Goal: Task Accomplishment & Management: Complete application form

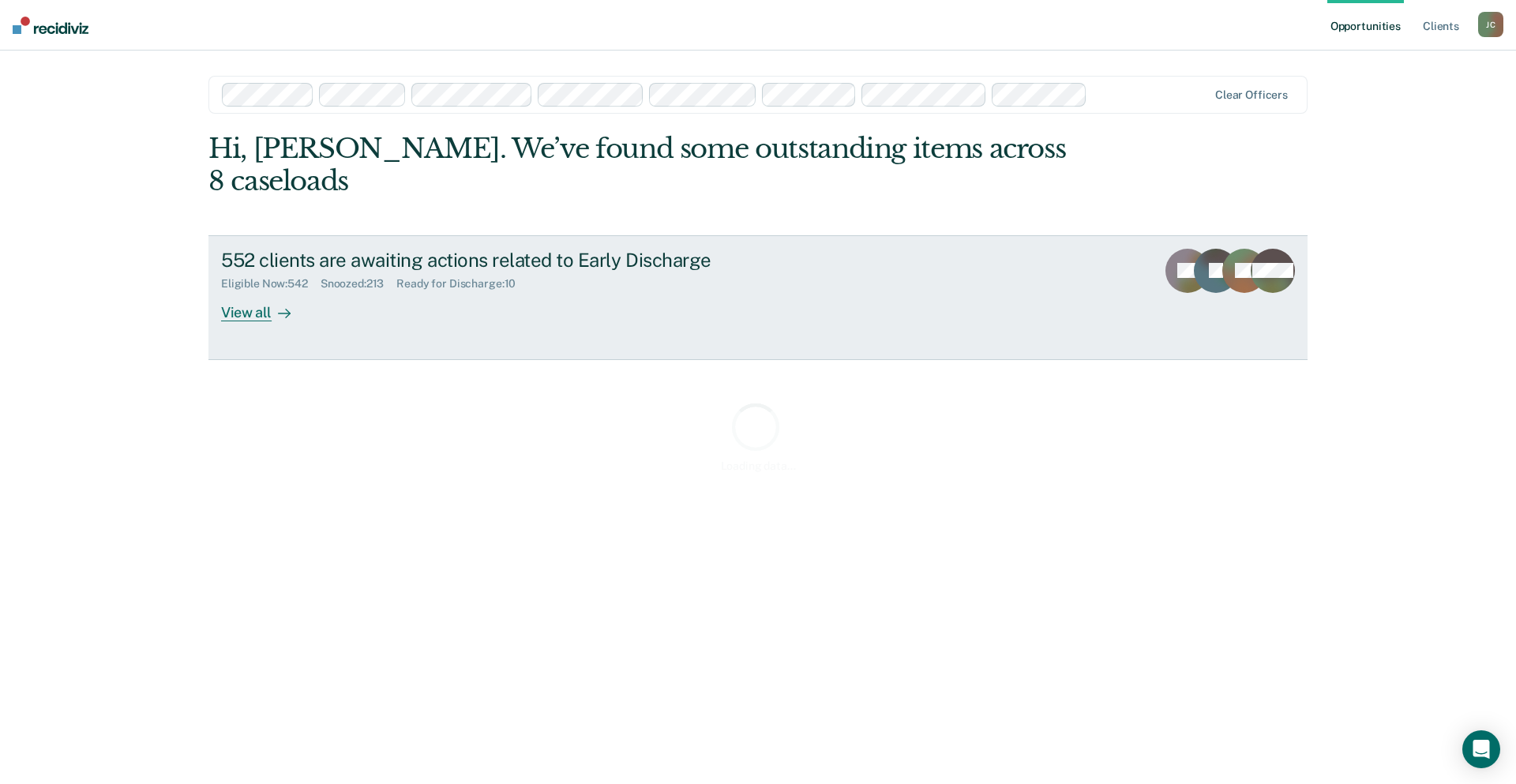
click at [373, 249] on div "552 clients are awaiting actions related to Early Discharge" at bounding box center [499, 260] width 555 height 23
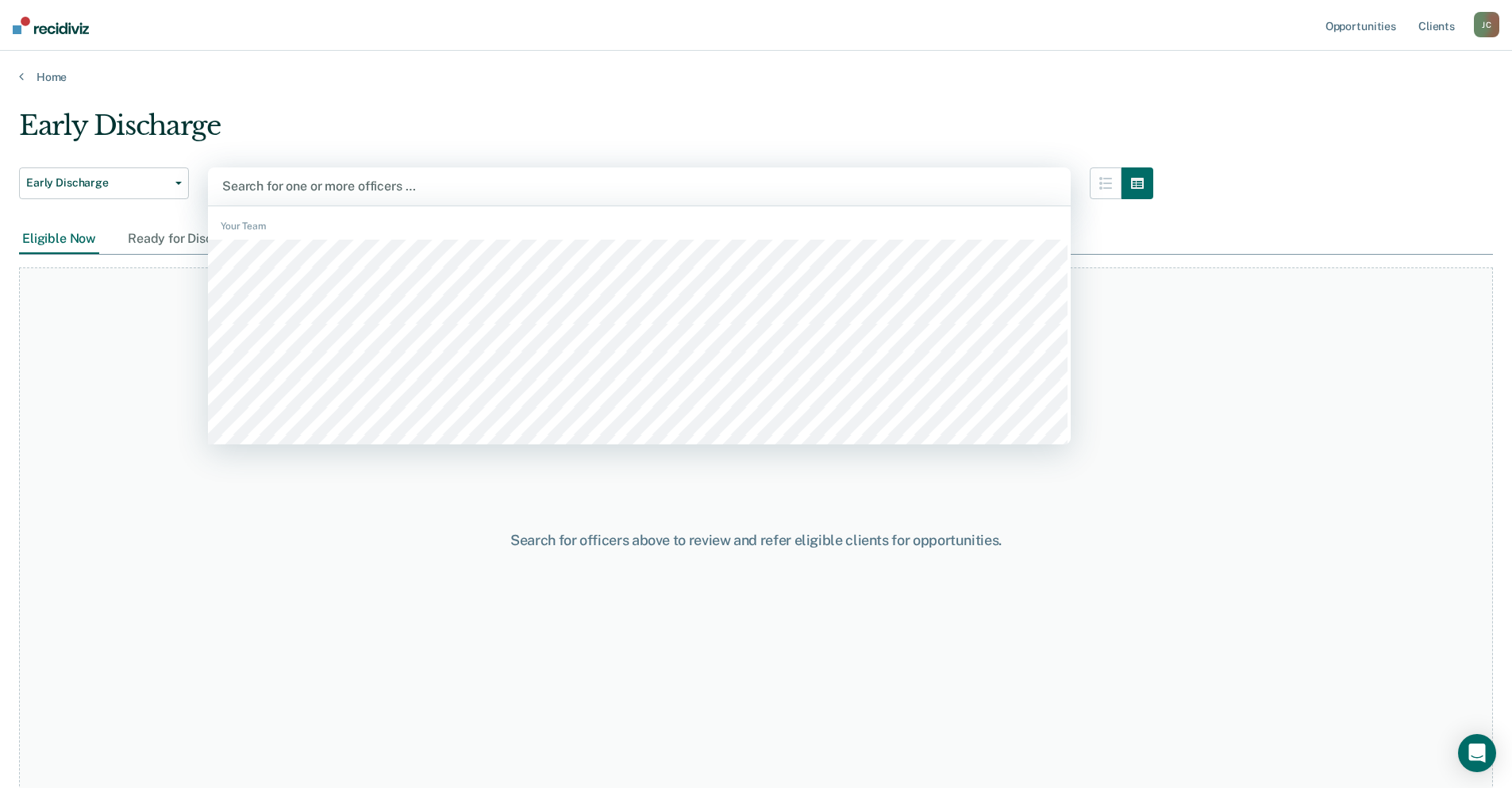
click at [448, 185] on div at bounding box center [640, 186] width 834 height 18
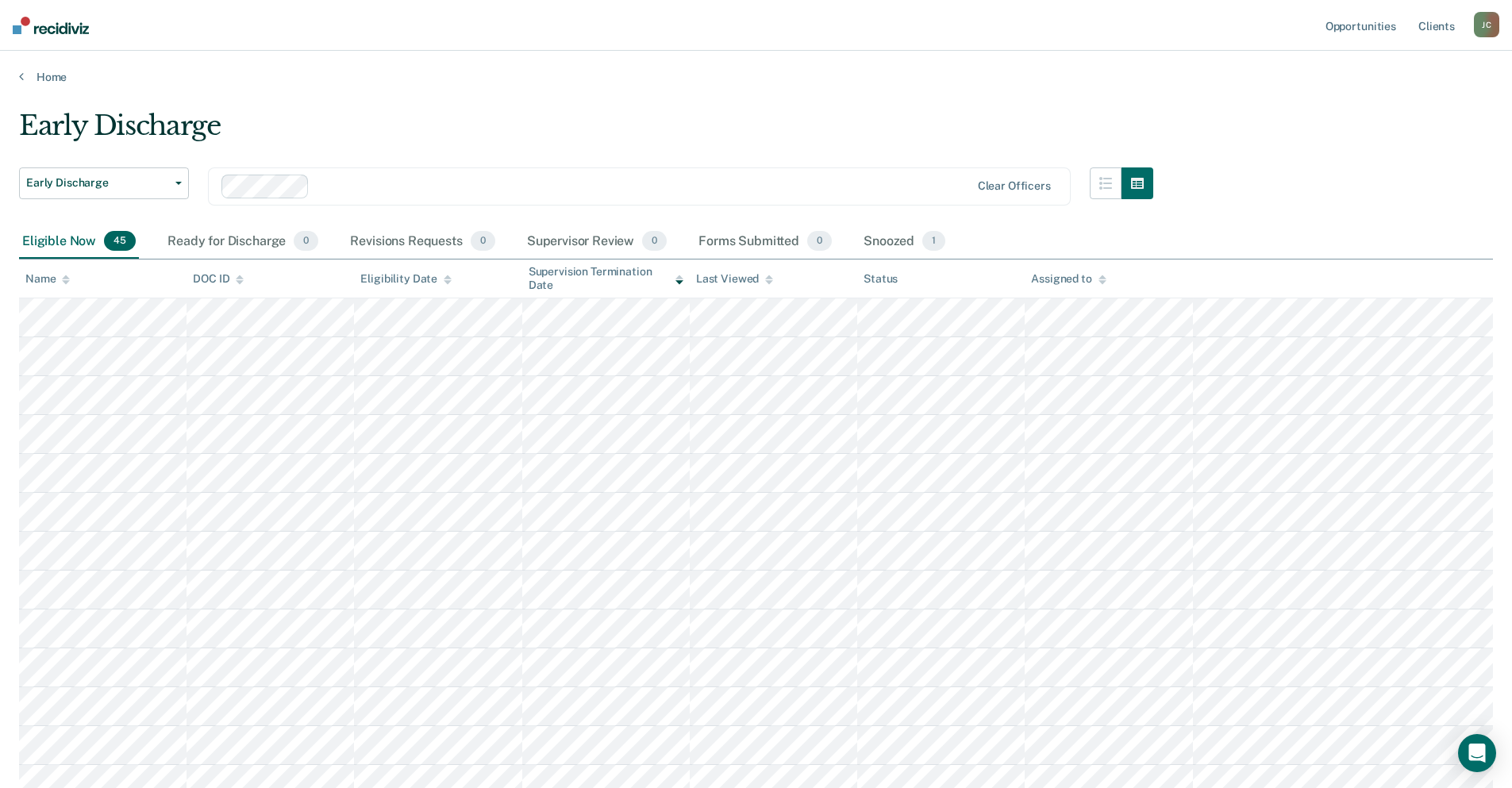
click at [66, 280] on icon at bounding box center [66, 280] width 8 height 10
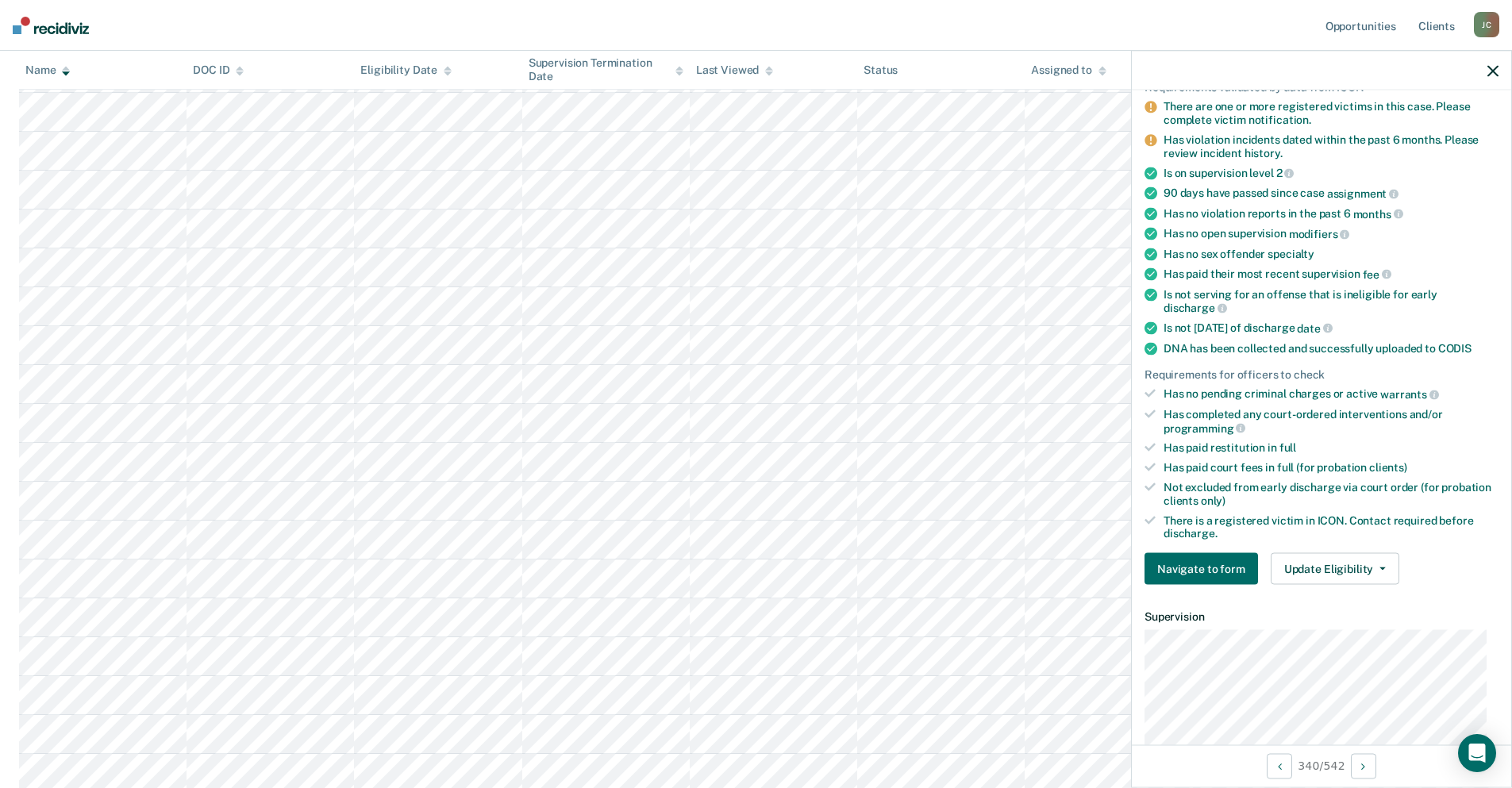
scroll to position [317, 0]
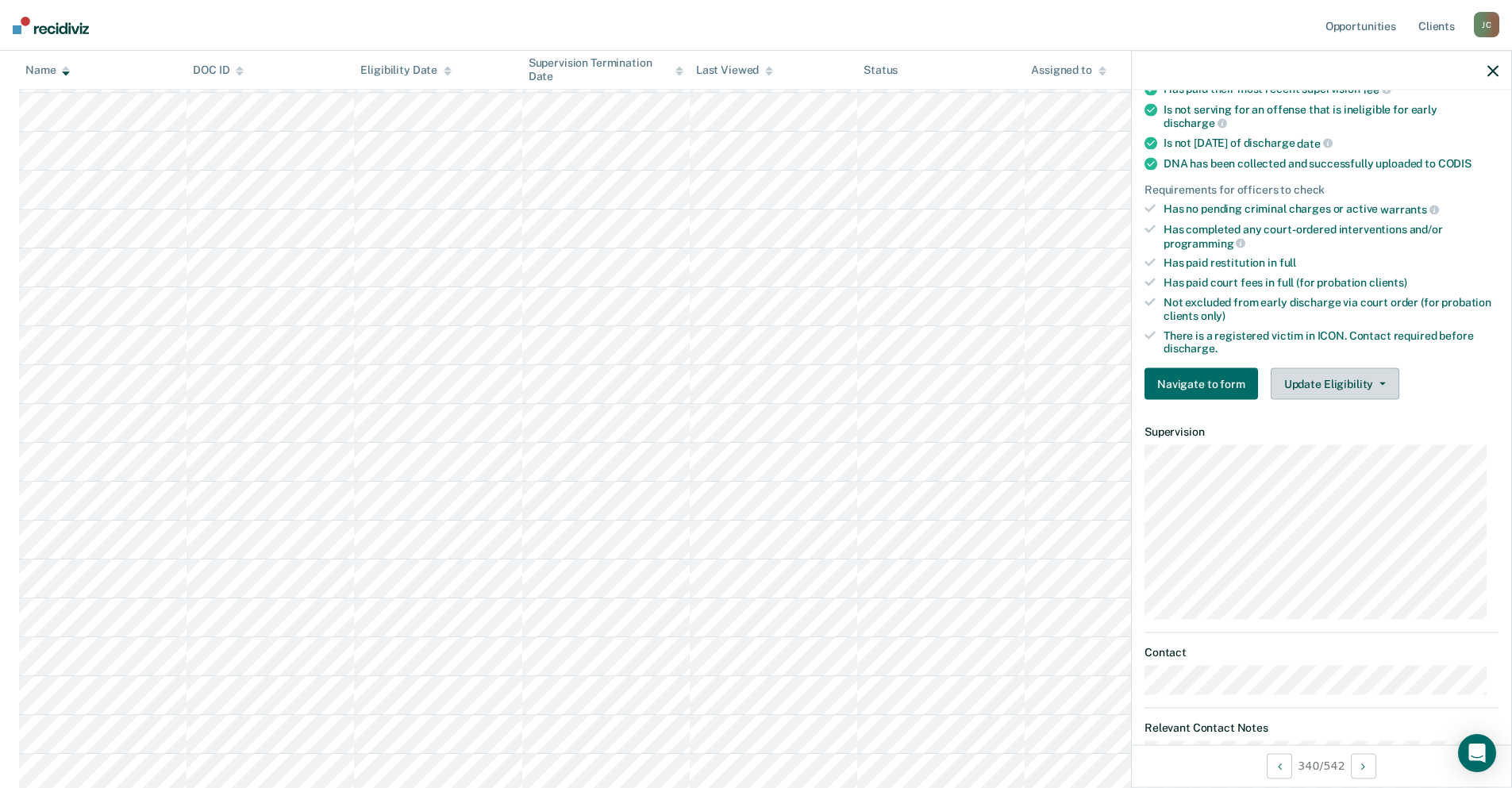
click at [1315, 382] on button "Update Eligibility" at bounding box center [1335, 384] width 128 height 31
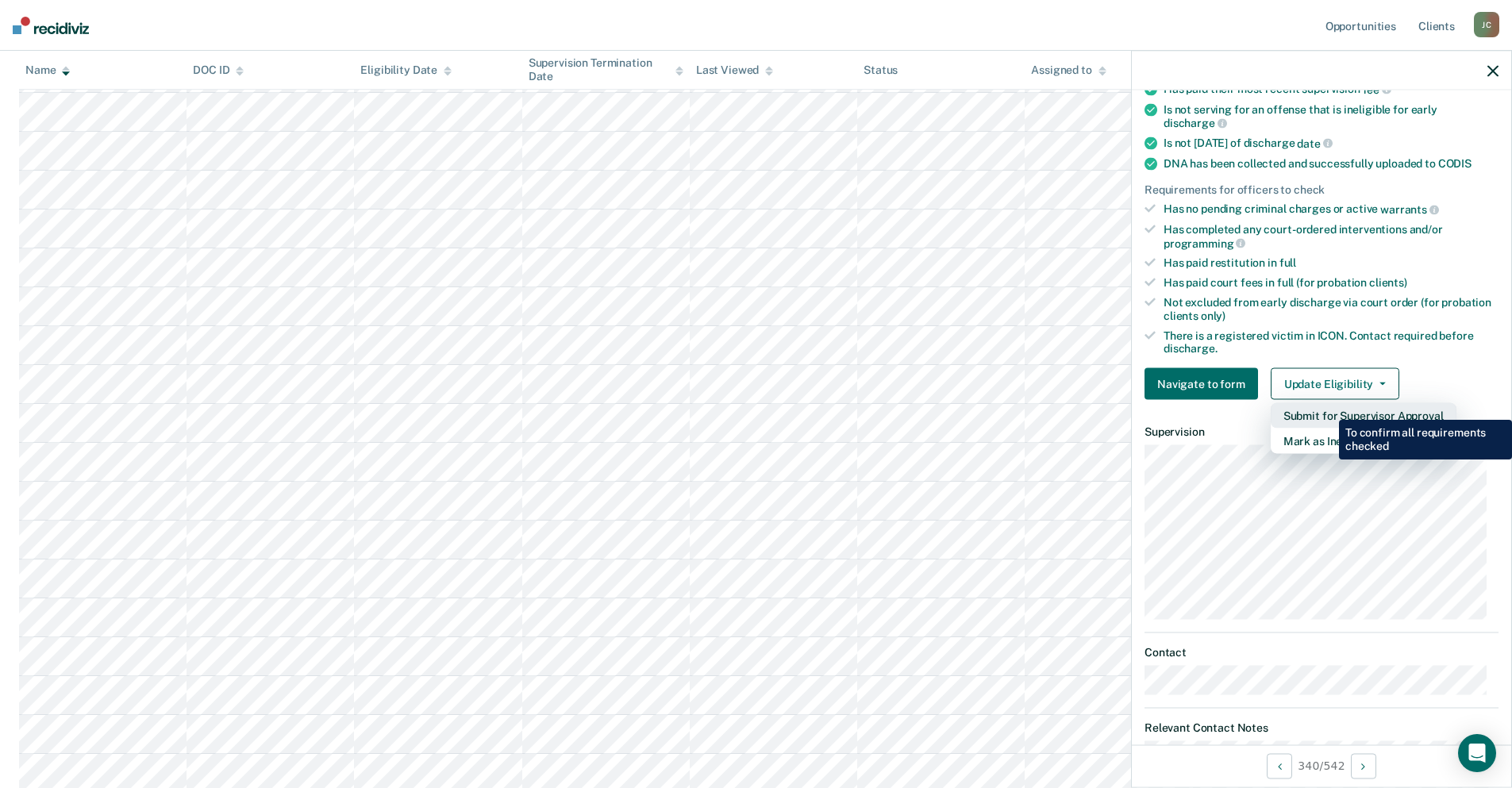
click at [1327, 408] on button "Submit for Supervisor Approval" at bounding box center [1363, 416] width 186 height 26
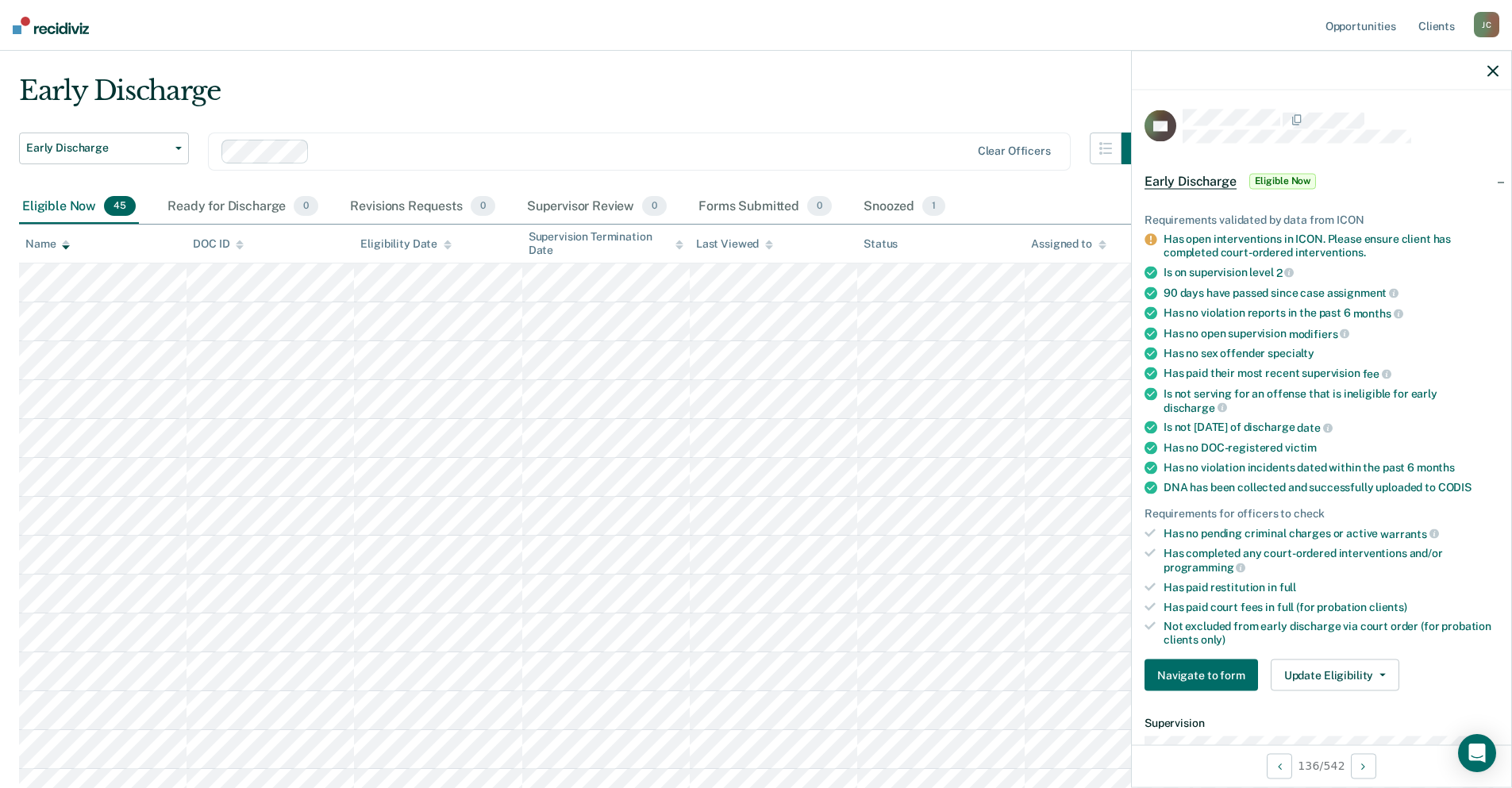
scroll to position [0, 0]
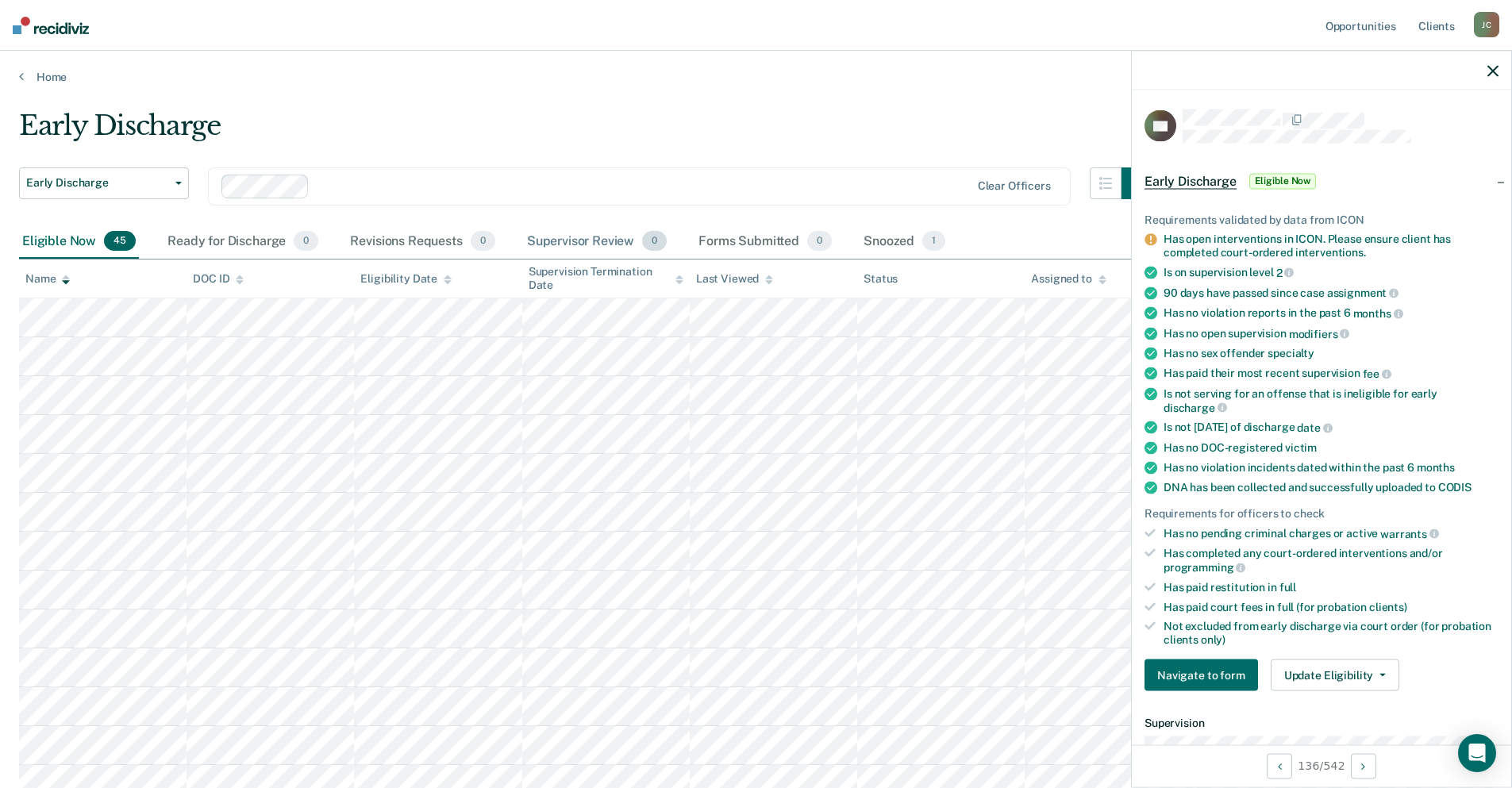
click at [593, 241] on div "Supervisor Review 0" at bounding box center [597, 242] width 147 height 35
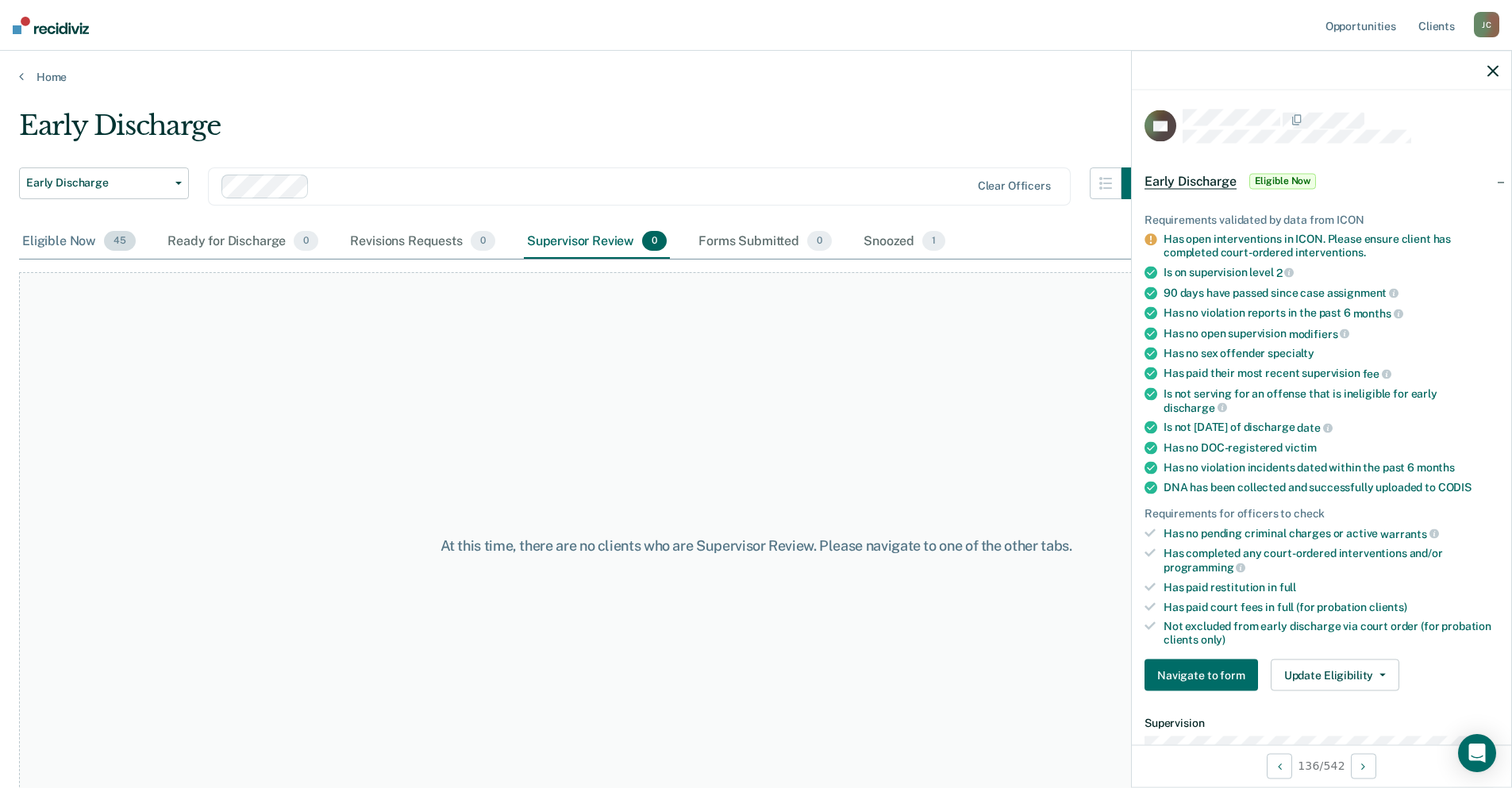
click at [66, 236] on div "Eligible Now 45" at bounding box center [79, 242] width 120 height 35
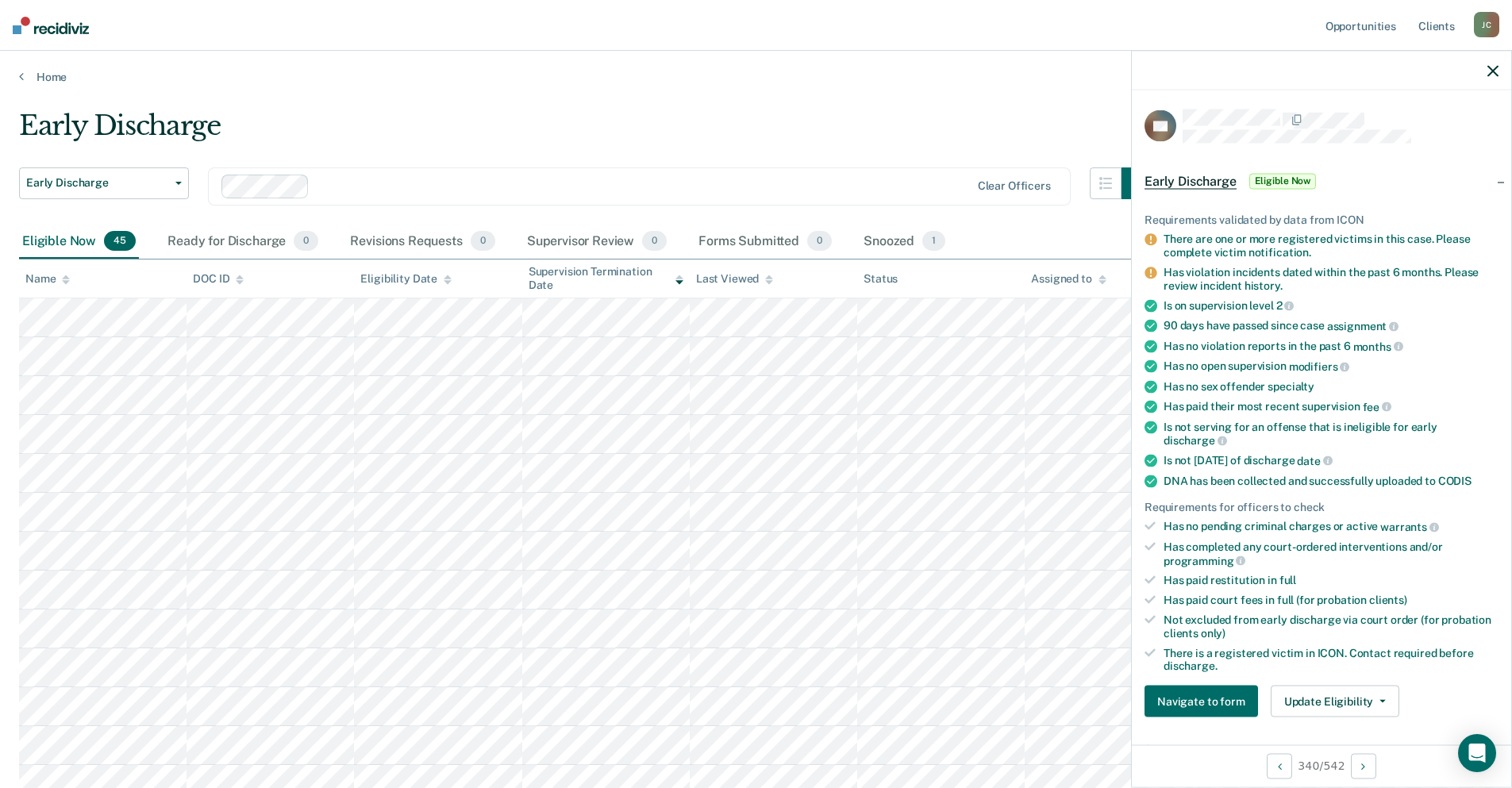
scroll to position [397, 0]
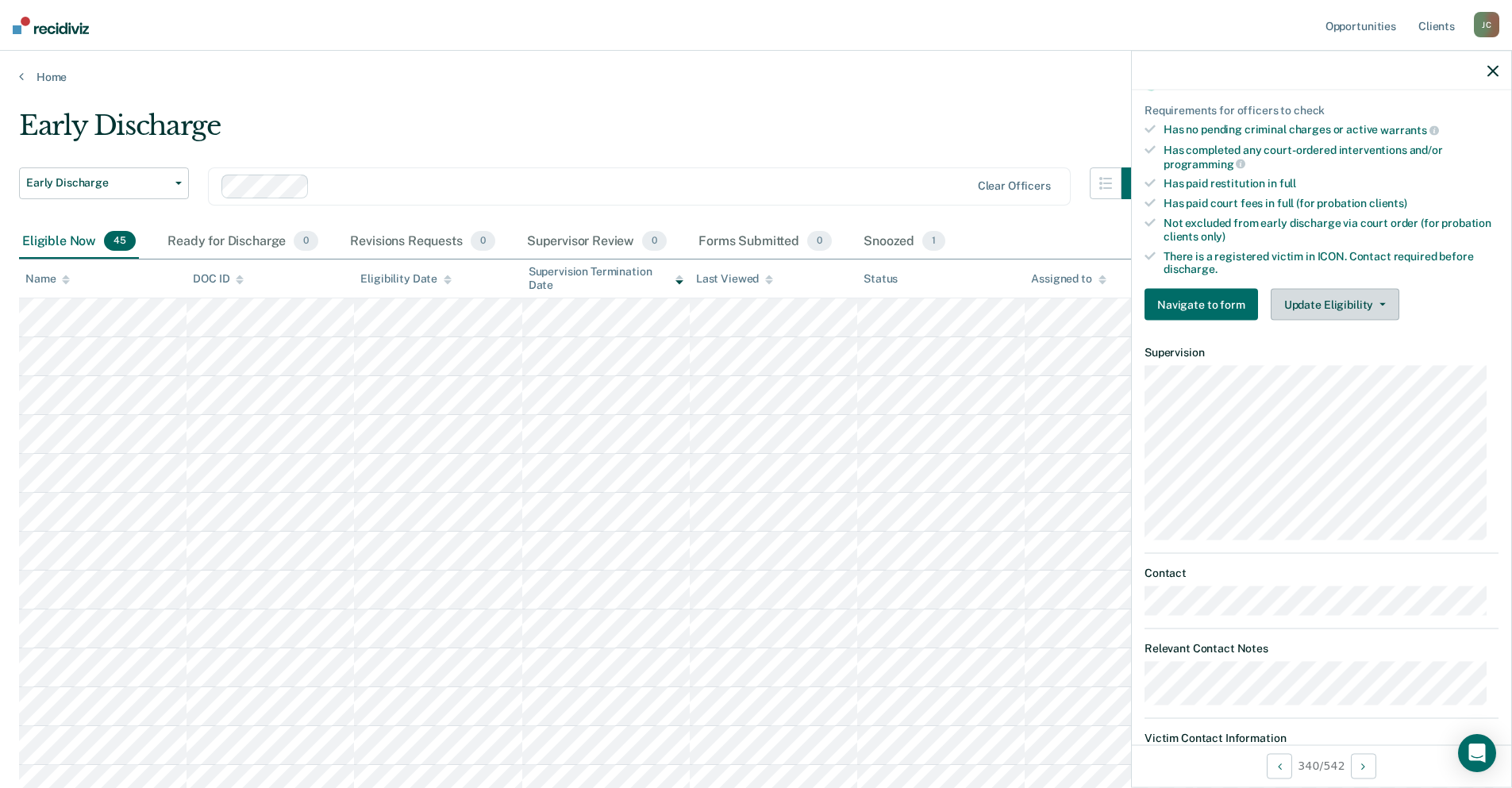
click at [1321, 303] on button "Update Eligibility" at bounding box center [1335, 304] width 128 height 31
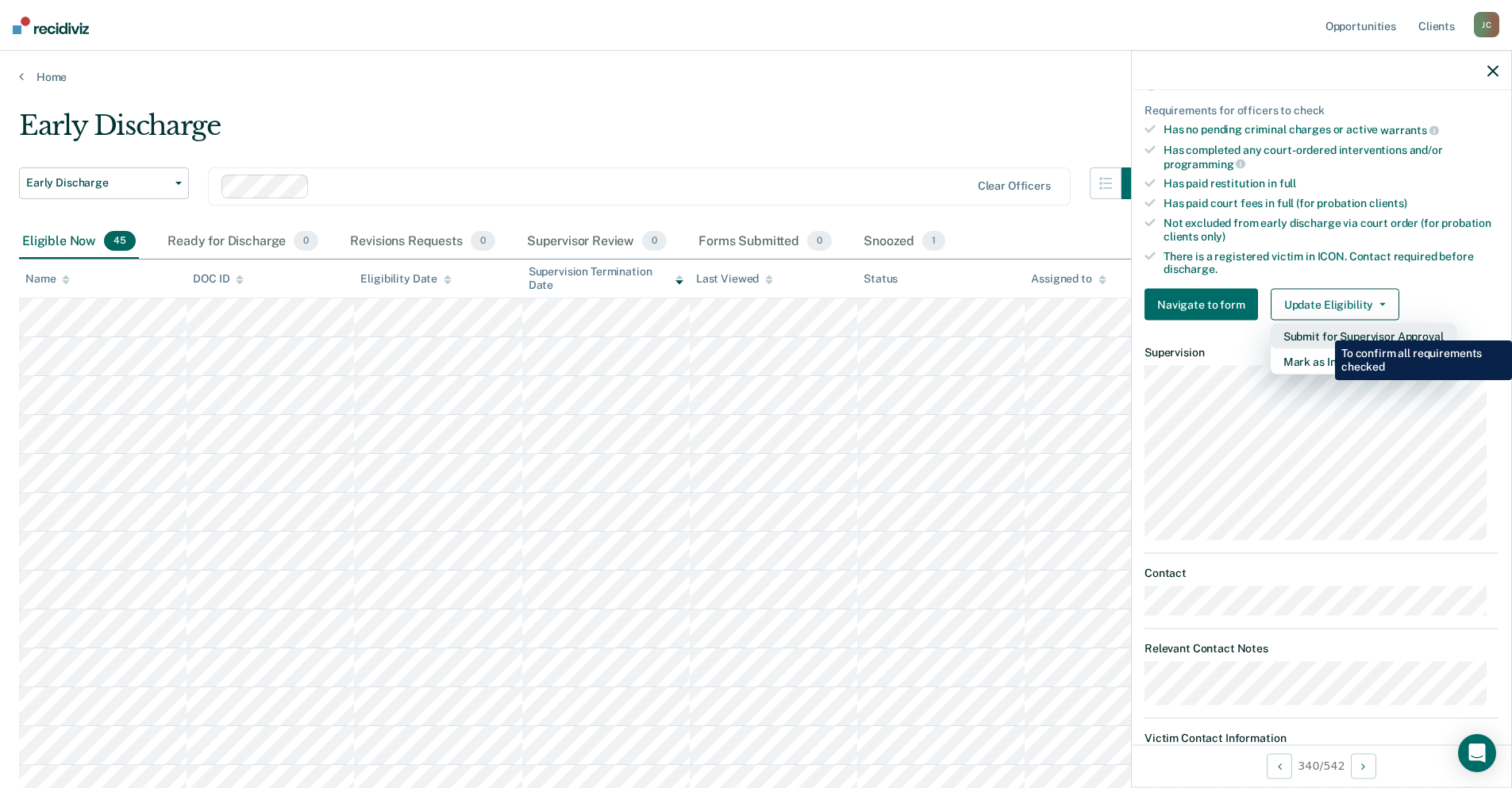
click at [1323, 328] on button "Submit for Supervisor Approval" at bounding box center [1363, 337] width 186 height 26
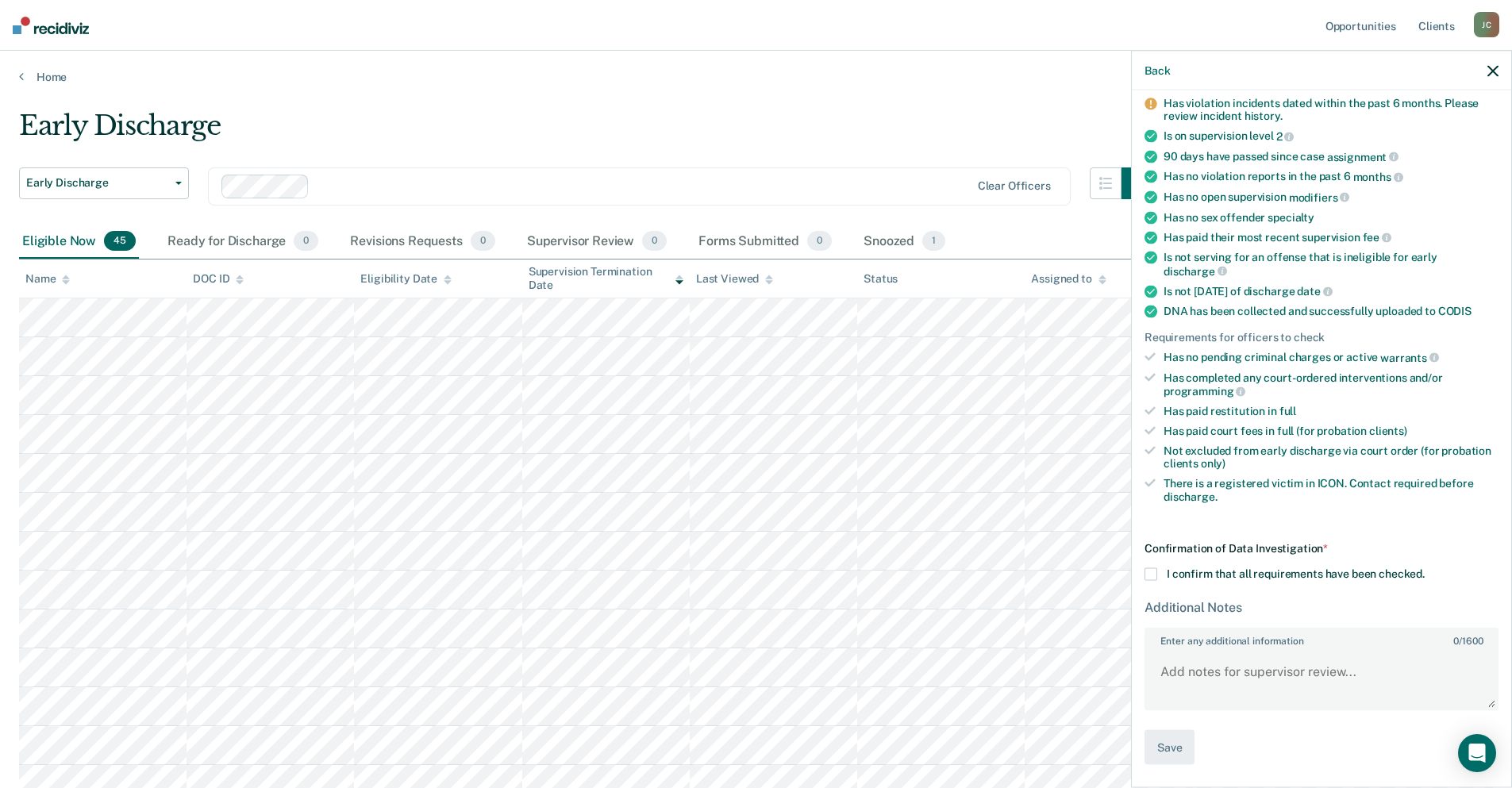
scroll to position [167, 0]
drag, startPoint x: 1148, startPoint y: 573, endPoint x: 1164, endPoint y: 678, distance: 106.2
click at [1149, 573] on span at bounding box center [1151, 576] width 13 height 13
click at [1425, 569] on input "I confirm that all requirements have been checked." at bounding box center [1425, 569] width 0 height 0
click at [1170, 753] on button "Save" at bounding box center [1170, 748] width 50 height 36
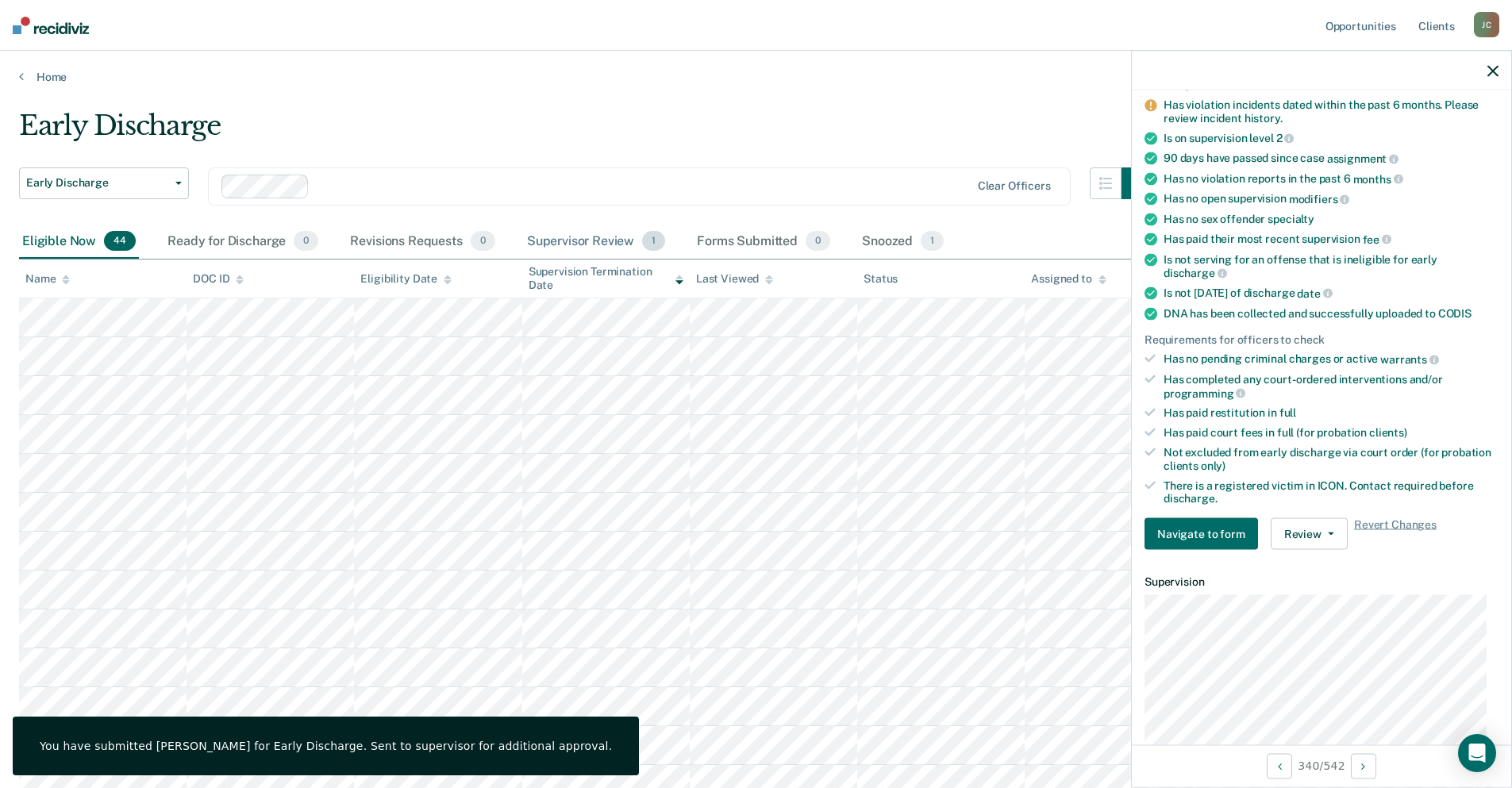
click at [582, 239] on div "Supervisor Review 1" at bounding box center [596, 242] width 145 height 35
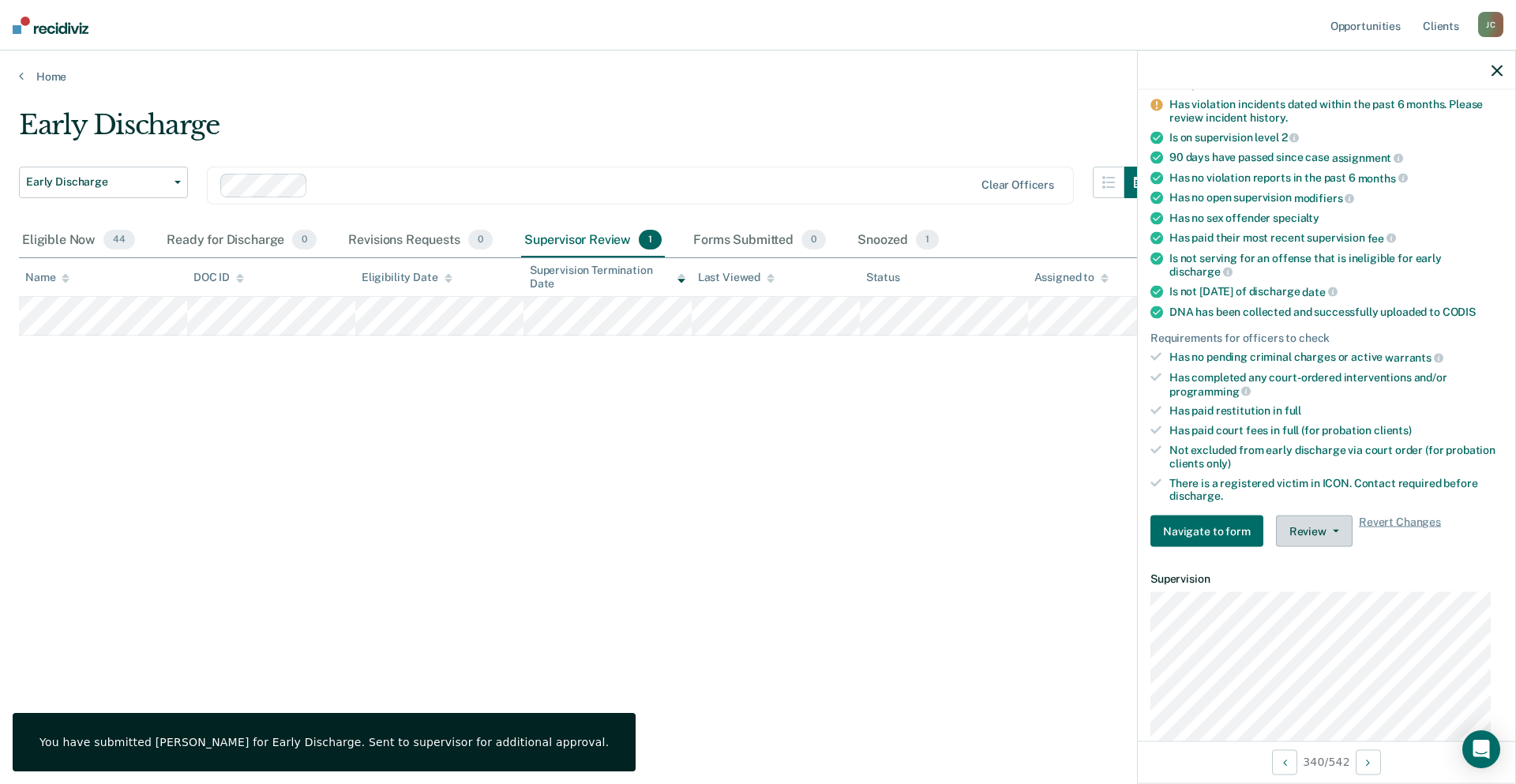
click at [1326, 533] on button "Review" at bounding box center [1314, 532] width 76 height 31
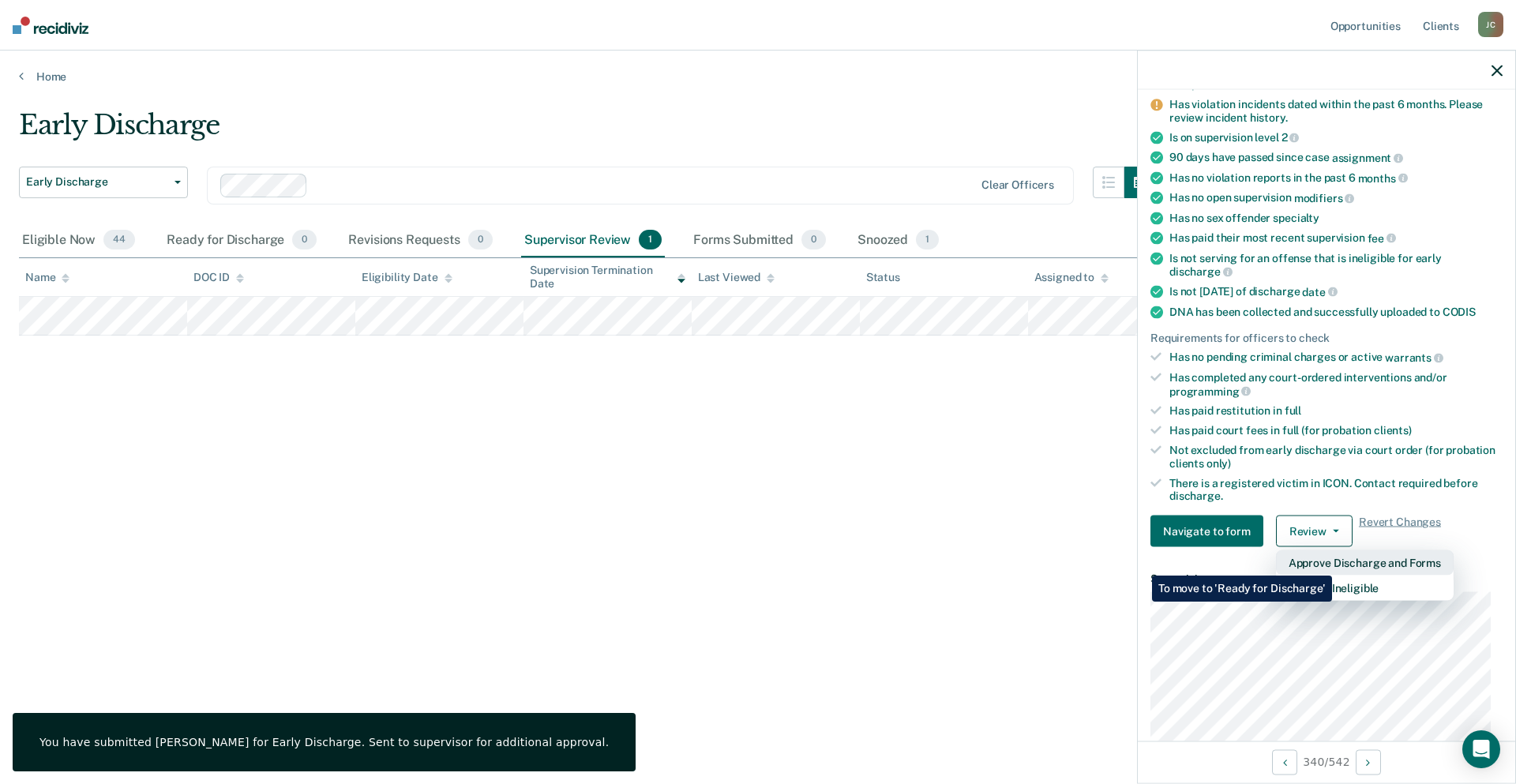
click at [1332, 564] on button "Approve Discharge and Forms" at bounding box center [1364, 563] width 177 height 26
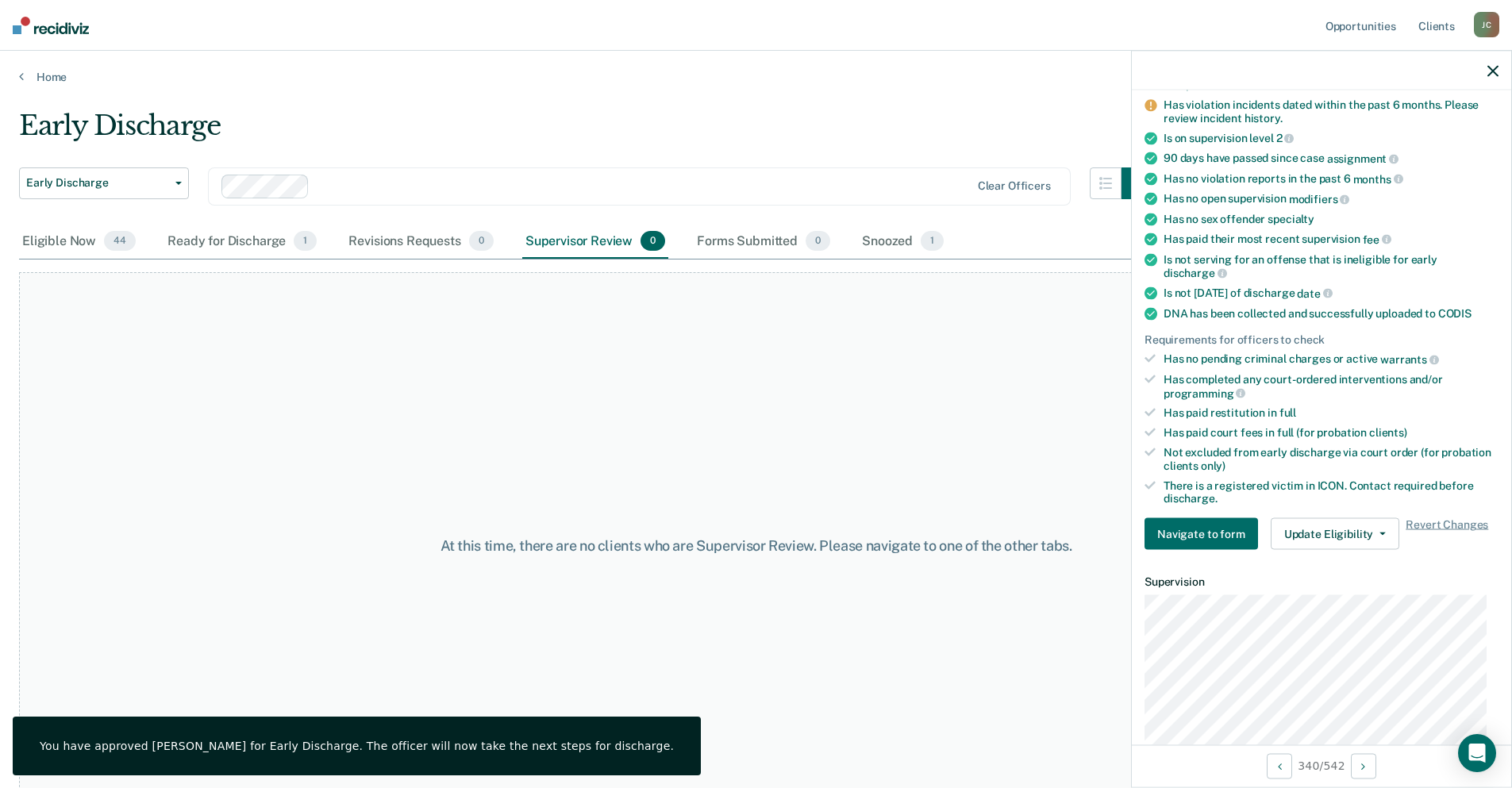
click at [1493, 73] on icon "button" at bounding box center [1493, 71] width 11 height 11
